Goal: Find specific page/section: Find specific page/section

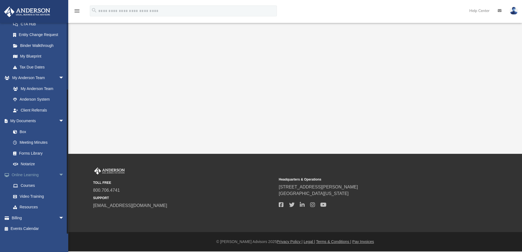
scroll to position [94, 0]
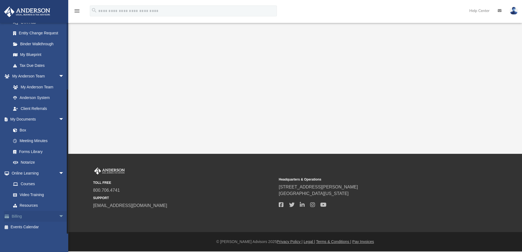
click at [22, 218] on link "Billing arrow_drop_down" at bounding box center [38, 216] width 69 height 11
click at [59, 215] on span "arrow_drop_down" at bounding box center [64, 216] width 11 height 11
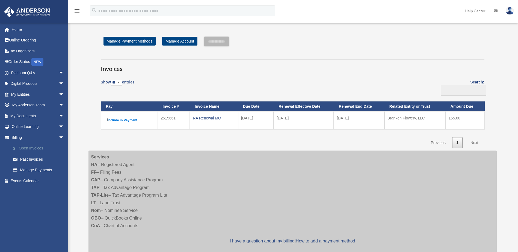
click at [35, 146] on link "$ Open Invoices" at bounding box center [40, 148] width 65 height 11
